Goal: Information Seeking & Learning: Understand process/instructions

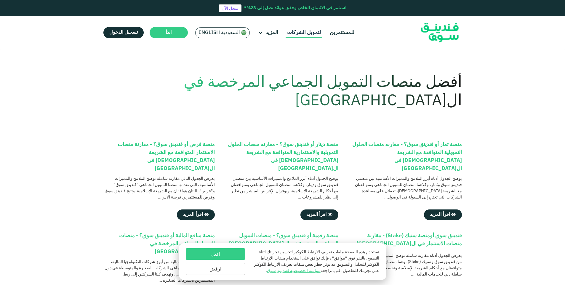
click at [305, 33] on link "لتمويل الشركات" at bounding box center [303, 33] width 37 height 10
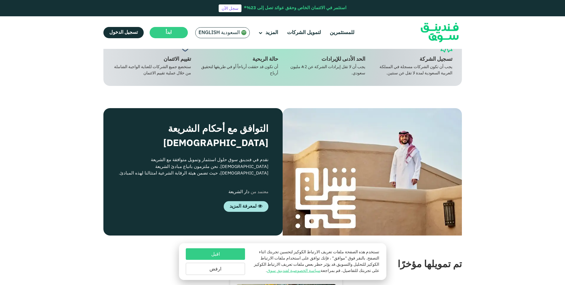
scroll to position [533, 0]
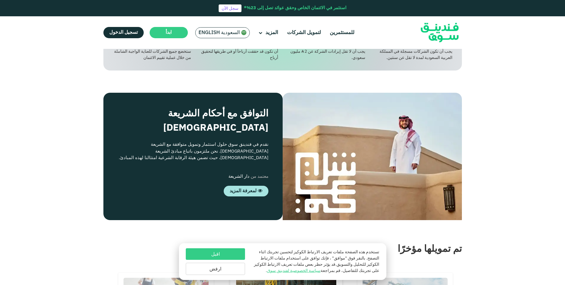
click at [211, 271] on button "ارفض" at bounding box center [215, 269] width 59 height 12
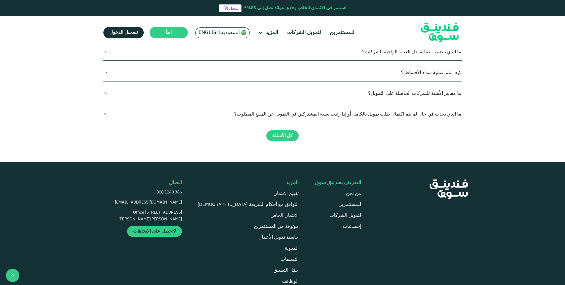
scroll to position [977, 0]
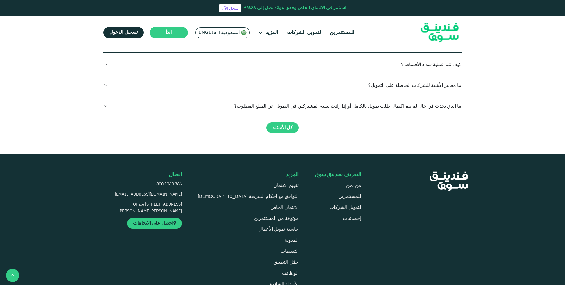
click at [106, 32] on button "هل من الممكن وجود عدة عقود تمويل لشركة واحدة على المنصة؟" at bounding box center [282, 22] width 358 height 17
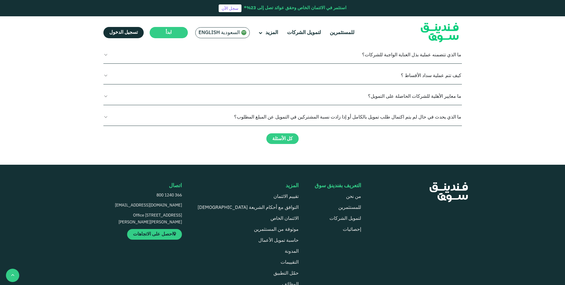
click at [106, 32] on button "هل من الممكن وجود عدة عقود تمويل لشركة واحدة على المنصة؟" at bounding box center [282, 22] width 358 height 17
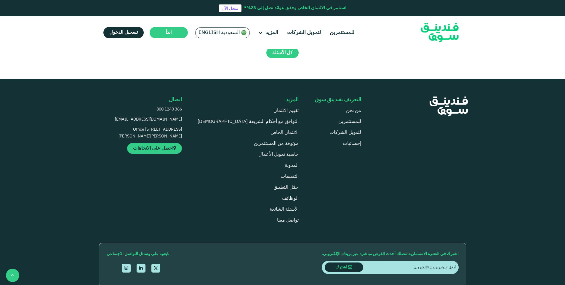
scroll to position [1066, 0]
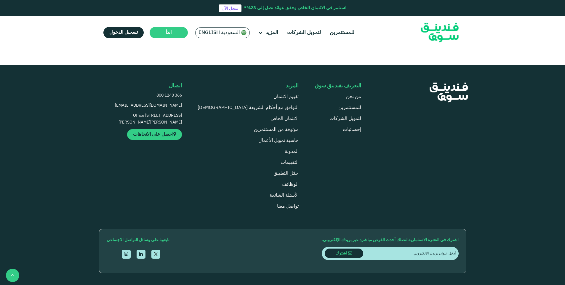
click at [105, 26] on button "ما الذي يحدث في حال لم يتم اكتمال طلب تمويل بالكامل أو إذا زادت نسبة المشتركين …" at bounding box center [282, 16] width 358 height 17
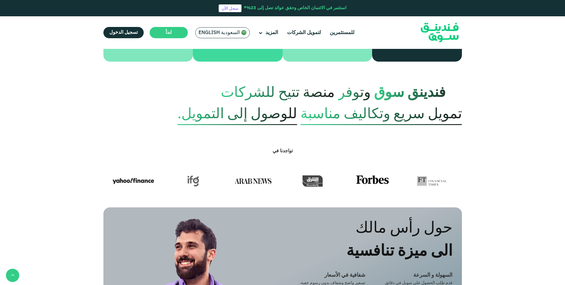
scroll to position [89, 0]
